Goal: Task Accomplishment & Management: Complete application form

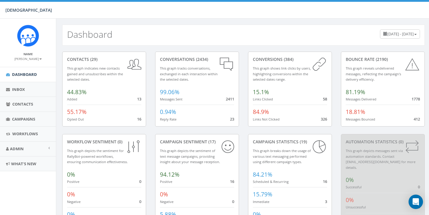
click at [266, 33] on div "Dashboard June 5, 2025 - September 3, 2025" at bounding box center [243, 35] width 362 height 21
click at [23, 117] on span "Campaigns" at bounding box center [23, 119] width 23 height 5
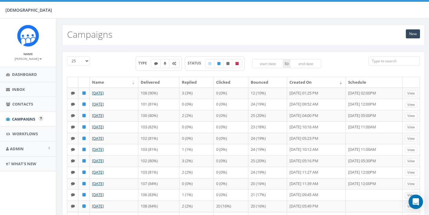
click at [24, 118] on span "Campaigns" at bounding box center [23, 119] width 23 height 5
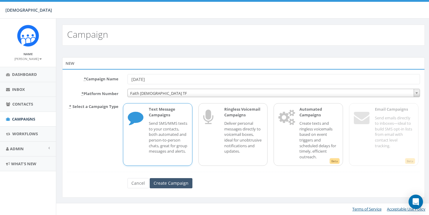
type input "[DATE]"
click at [176, 182] on input "Create Campaign" at bounding box center [171, 183] width 43 height 10
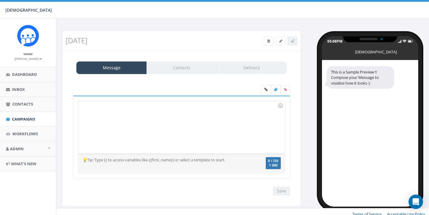
click at [163, 132] on div at bounding box center [181, 127] width 206 height 53
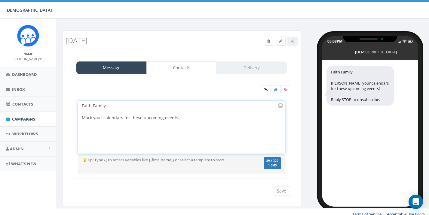
click at [161, 118] on div "Mark your calendars for these upcoming events!" at bounding box center [180, 118] width 196 height 6
click at [209, 120] on div "Mark your calendars for these upcoming September events!" at bounding box center [180, 118] width 196 height 6
click at [279, 105] on div at bounding box center [280, 106] width 10 height 10
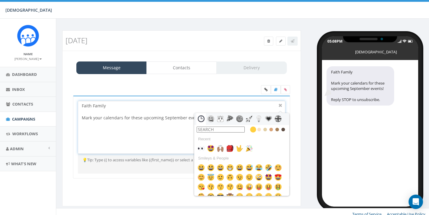
click at [237, 129] on input "text" at bounding box center [220, 130] width 48 height 6
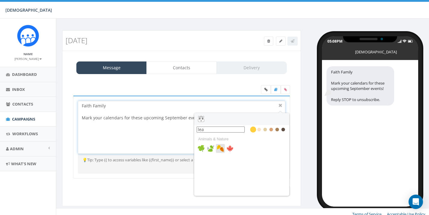
click at [222, 149] on img at bounding box center [220, 148] width 7 height 7
type input "lea"
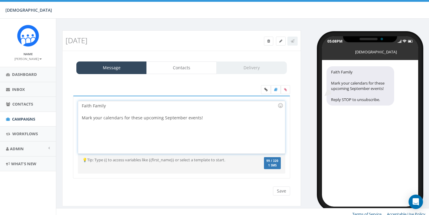
click at [210, 116] on div "Faith Family Mark your calendars for these upcoming September events!" at bounding box center [181, 127] width 206 height 53
click at [281, 106] on div at bounding box center [280, 106] width 10 height 10
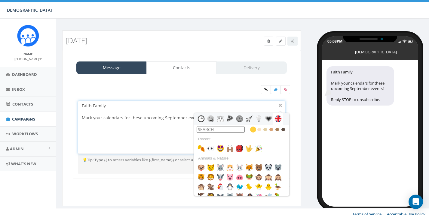
click at [229, 130] on input "text" at bounding box center [220, 130] width 48 height 6
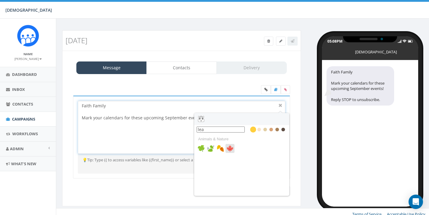
click at [230, 149] on img at bounding box center [229, 148] width 7 height 7
type input "lea"
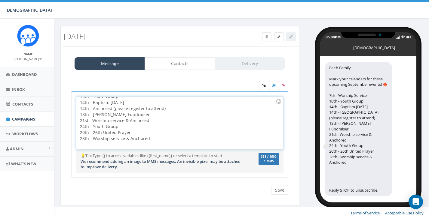
scroll to position [40, 0]
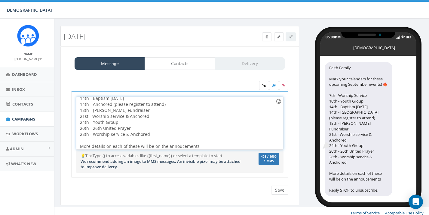
click at [280, 101] on div at bounding box center [278, 101] width 10 height 10
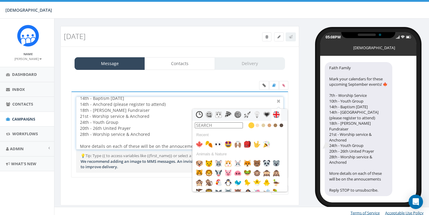
click at [229, 125] on input "text" at bounding box center [219, 126] width 48 height 6
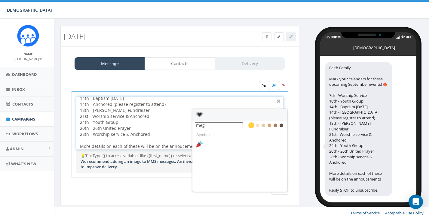
type input "mega"
click at [200, 143] on img at bounding box center [199, 144] width 7 height 7
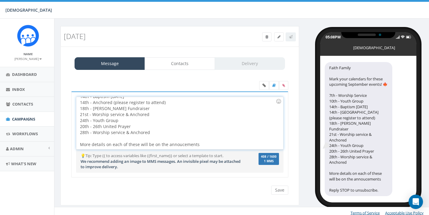
scroll to position [41, 0]
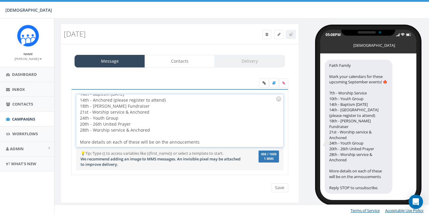
click at [203, 144] on div "Faith Family Mark your calendars for these upcoming September events! 7th - Wor…" at bounding box center [179, 121] width 206 height 53
click at [279, 101] on div at bounding box center [278, 99] width 10 height 10
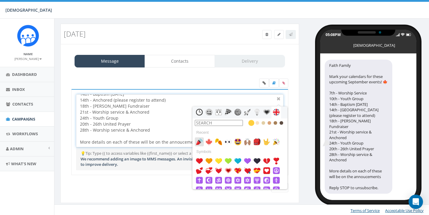
click at [200, 139] on img at bounding box center [199, 141] width 7 height 7
click at [281, 99] on div at bounding box center [278, 99] width 7 height 7
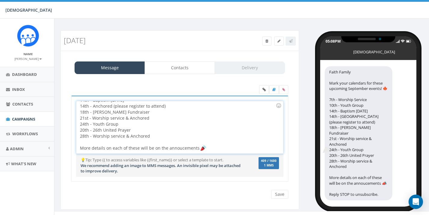
scroll to position [42, 0]
click at [284, 87] on label at bounding box center [283, 89] width 9 height 9
click at [0, 0] on input "file" at bounding box center [0, 0] width 0 height 0
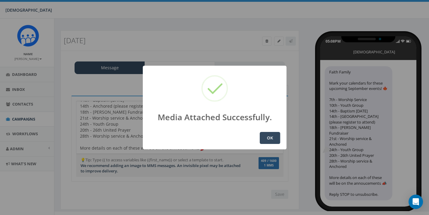
click at [273, 139] on button "OK" at bounding box center [270, 138] width 20 height 12
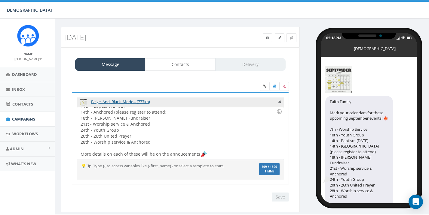
scroll to position [42, 0]
click at [206, 61] on link "Contacts" at bounding box center [180, 64] width 70 height 13
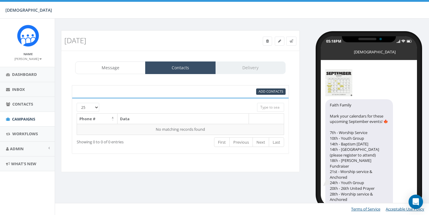
scroll to position [0, 1]
click at [274, 93] on span "Add Contacts" at bounding box center [270, 91] width 25 height 5
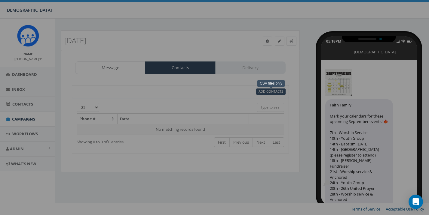
select select
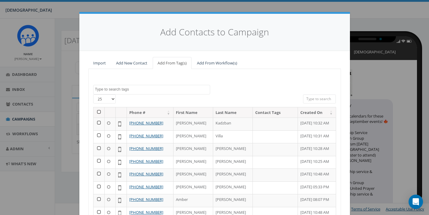
click at [99, 112] on th at bounding box center [98, 113] width 11 height 11
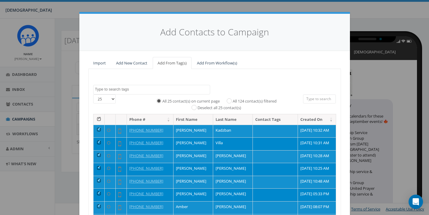
click at [229, 100] on input "All 124 contact(s) filtered" at bounding box center [231, 101] width 4 height 4
radio input "true"
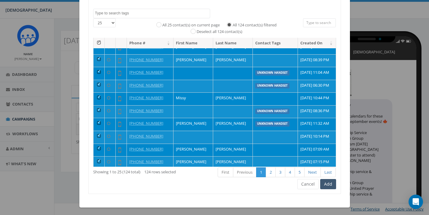
scroll to position [76, 0]
click at [328, 182] on button "Add" at bounding box center [328, 185] width 16 height 10
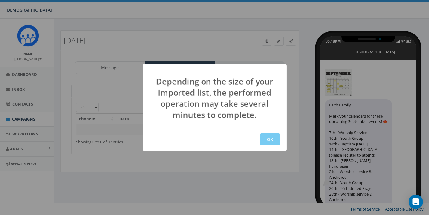
click at [269, 141] on button "OK" at bounding box center [270, 140] width 20 height 12
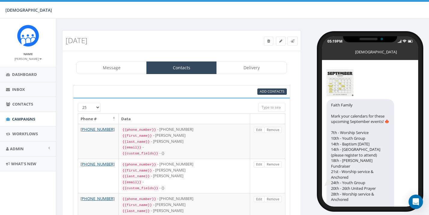
click at [97, 106] on div at bounding box center [172, 106] width 162 height 6
click at [97, 107] on div at bounding box center [172, 106] width 162 height 6
select select "100"
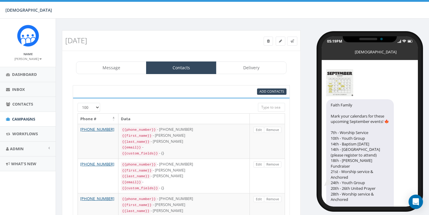
scroll to position [0, 0]
click at [243, 64] on link "Delivery" at bounding box center [251, 68] width 70 height 13
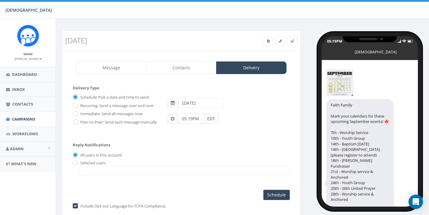
click at [200, 117] on input "05:19PM" at bounding box center [191, 119] width 26 height 10
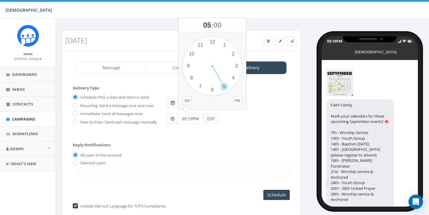
click at [240, 101] on button "PM" at bounding box center [236, 100] width 9 height 9
click at [226, 87] on div "1 2 3 4 5 6 7 8 9 10 11 12 00 05 10 15 20 25 30 35 40 45 50 55" at bounding box center [212, 66] width 60 height 60
click at [214, 89] on div "1 2 3 4 5 6 7 8 9 10 11 12 00 05 10 15 20 25 30 35 40 45 50 55" at bounding box center [212, 66] width 60 height 60
type input "05:30PM"
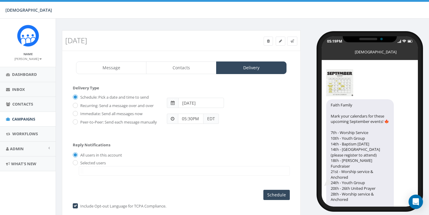
click at [214, 102] on input "2025-09-04" at bounding box center [200, 103] width 45 height 10
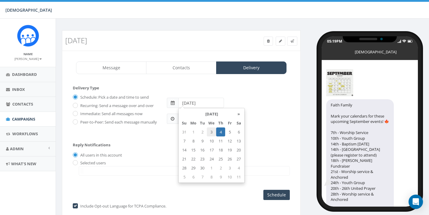
click at [212, 131] on td "3" at bounding box center [211, 132] width 9 height 9
type input "2025-09-03"
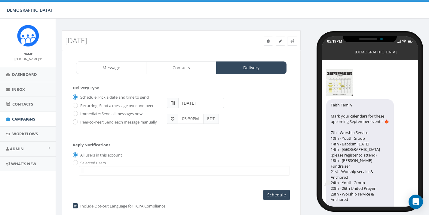
click at [263, 120] on div "05:30PM EDT" at bounding box center [228, 116] width 132 height 16
click at [275, 198] on input "Schedule" at bounding box center [276, 195] width 26 height 10
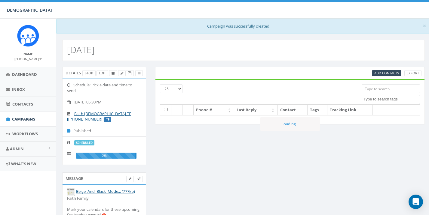
select select
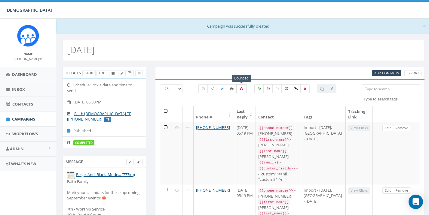
click at [240, 89] on icon at bounding box center [241, 89] width 4 height 4
checkbox input "true"
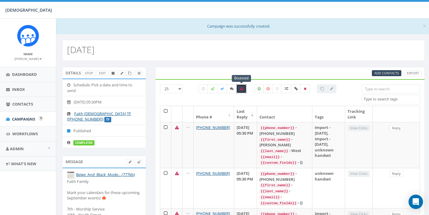
click at [22, 117] on span "Campaigns" at bounding box center [23, 119] width 23 height 5
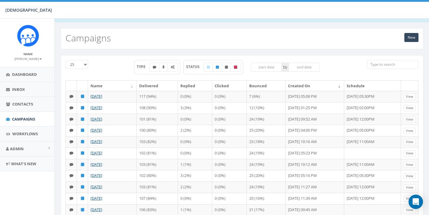
scroll to position [10, 2]
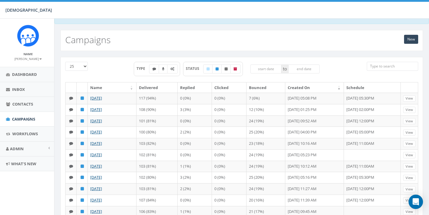
click at [39, 58] on small "[PERSON_NAME]" at bounding box center [27, 59] width 27 height 4
click at [24, 75] on link "Sign Out" at bounding box center [29, 76] width 47 height 8
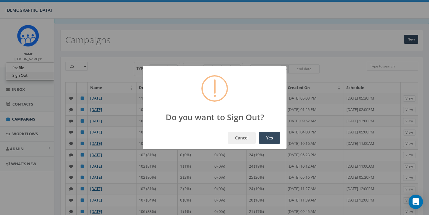
click at [269, 138] on button "Yes" at bounding box center [269, 138] width 21 height 12
